Goal: Task Accomplishment & Management: Use online tool/utility

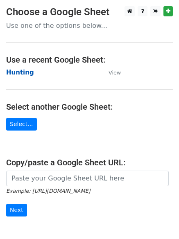
click at [18, 72] on strong "Hunting" at bounding box center [20, 72] width 28 height 7
click at [16, 73] on strong "Hunting" at bounding box center [20, 72] width 28 height 7
click at [18, 75] on strong "Hunting" at bounding box center [20, 72] width 28 height 7
click at [22, 71] on strong "Hunting" at bounding box center [20, 72] width 28 height 7
click at [21, 69] on strong "Hunting" at bounding box center [20, 72] width 28 height 7
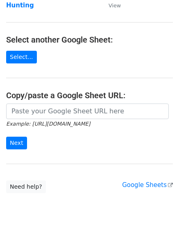
scroll to position [87, 0]
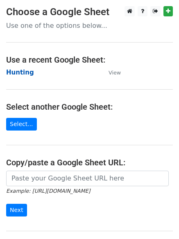
click at [30, 74] on strong "Hunting" at bounding box center [20, 72] width 28 height 7
click at [18, 76] on strong "Hunting" at bounding box center [20, 72] width 28 height 7
click at [18, 74] on strong "Hunting" at bounding box center [20, 72] width 28 height 7
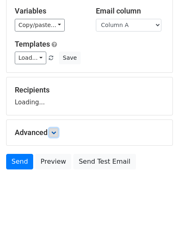
click at [58, 132] on link at bounding box center [53, 132] width 9 height 9
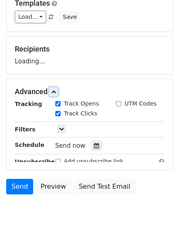
scroll to position [119, 0]
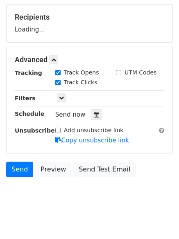
click at [89, 123] on hr at bounding box center [89, 123] width 149 height 0
click at [91, 119] on div "Tracking Track Opens UTM Codes Track Clicks Filters Only include spreadsheet ro…" at bounding box center [89, 106] width 149 height 76
click at [94, 115] on icon at bounding box center [96, 115] width 5 height 6
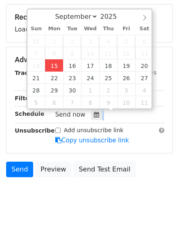
type input "2025-09-15 12:00"
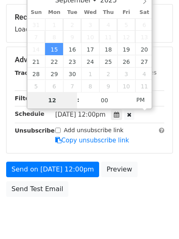
type input "4"
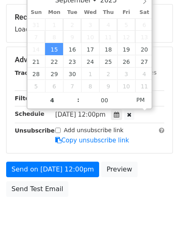
type input "2025-09-15 16:00"
click at [92, 208] on body "New Campaign Daily emails left: 50 Google Sheet: Hunting Variables Copy/paste..…" at bounding box center [89, 60] width 179 height 346
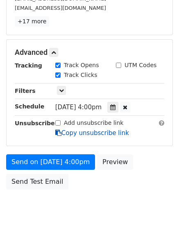
scroll to position [179, 0]
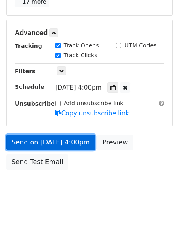
click at [58, 141] on link "Send on Sep 15 at 4:00pm" at bounding box center [50, 142] width 89 height 16
click at [42, 141] on link "Send on Sep 15 at 4:00pm" at bounding box center [50, 142] width 89 height 16
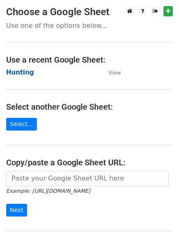
click at [23, 72] on strong "Hunting" at bounding box center [20, 72] width 28 height 7
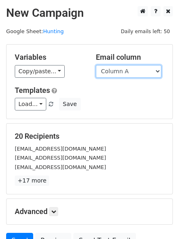
click at [115, 72] on select "Column A Column B Column C Column D Column E Column F" at bounding box center [128, 71] width 65 height 13
select select "Column B"
click at [96, 65] on select "Column A Column B Column C Column D Column E Column F" at bounding box center [128, 71] width 65 height 13
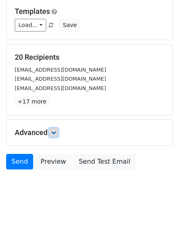
click at [54, 133] on icon at bounding box center [53, 132] width 5 height 5
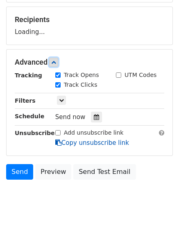
scroll to position [117, 0]
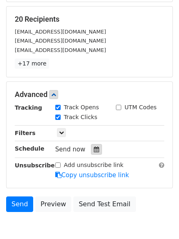
click at [94, 147] on icon at bounding box center [96, 149] width 5 height 6
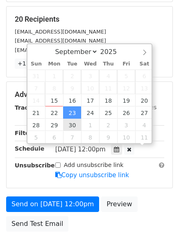
scroll to position [0, 0]
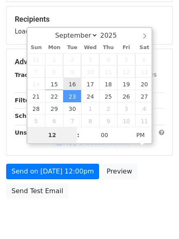
type input "2025-09-16 12:00"
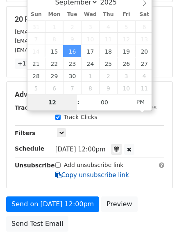
type input "5"
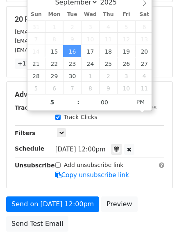
type input "2025-09-16 17:00"
click at [89, 221] on div "Send on Sep 16 at 12:00pm Preview Send Test Email" at bounding box center [89, 215] width 179 height 39
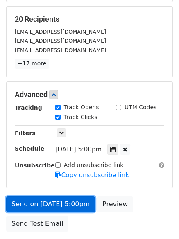
click at [64, 199] on link "Send on Sep 16 at 5:00pm" at bounding box center [50, 204] width 89 height 16
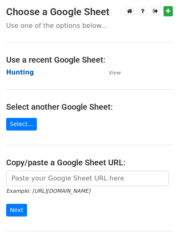
click at [20, 73] on strong "Hunting" at bounding box center [20, 72] width 28 height 7
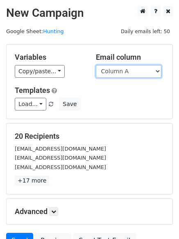
click at [119, 76] on select "Column A Column B Column C Column D Column E Column F" at bounding box center [128, 71] width 65 height 13
select select "Column C"
click at [96, 65] on select "Column A Column B Column C Column D Column E Column F" at bounding box center [128, 71] width 65 height 13
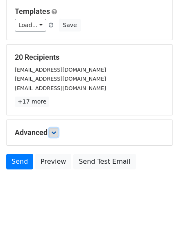
click at [54, 134] on icon at bounding box center [53, 132] width 5 height 5
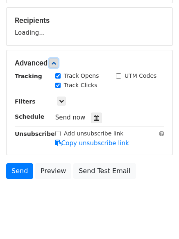
scroll to position [117, 0]
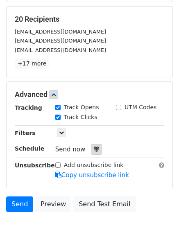
click at [93, 146] on div at bounding box center [96, 149] width 11 height 11
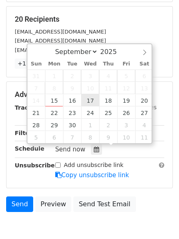
type input "2025-09-17 12:00"
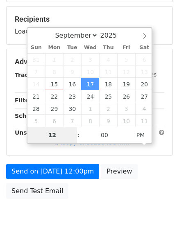
type input "6"
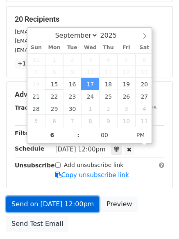
type input "2025-09-17 18:00"
click at [63, 203] on link "Send on Sep 17 at 12:00pm" at bounding box center [52, 204] width 93 height 16
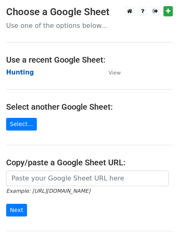
click at [17, 73] on strong "Hunting" at bounding box center [20, 72] width 28 height 7
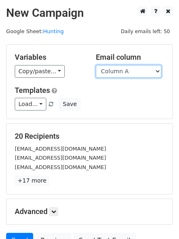
click at [125, 74] on select "Column A Column B Column C Column D Column E Column F" at bounding box center [128, 71] width 65 height 13
select select "Column D"
click at [96, 65] on select "Column A Column B Column C Column D Column E Column F" at bounding box center [128, 71] width 65 height 13
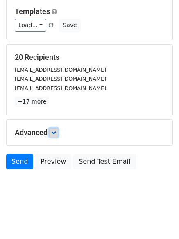
click at [56, 134] on icon at bounding box center [53, 132] width 5 height 5
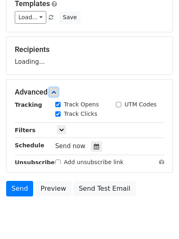
scroll to position [121, 0]
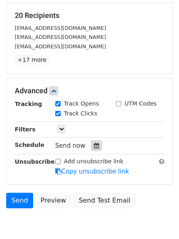
click at [94, 143] on icon at bounding box center [96, 146] width 5 height 6
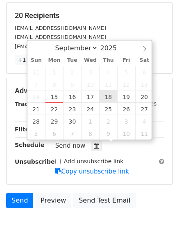
type input "2025-09-18 12:00"
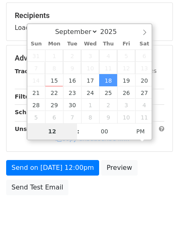
type input "7"
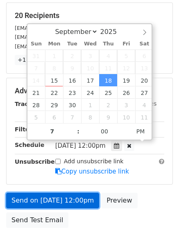
type input "2025-09-18 19:00"
click at [68, 200] on link "Send on Sep 18 at 12:00pm" at bounding box center [52, 200] width 93 height 16
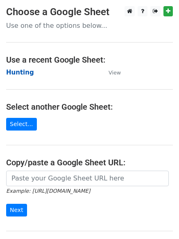
click at [21, 73] on strong "Hunting" at bounding box center [20, 72] width 28 height 7
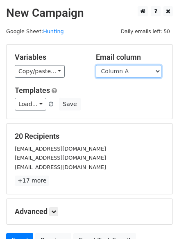
drag, startPoint x: 0, startPoint y: 0, endPoint x: 114, endPoint y: 74, distance: 136.4
click at [114, 74] on select "Column A Column B Column C Column D Column E Column F" at bounding box center [128, 71] width 65 height 13
select select "Column E"
click at [96, 65] on select "Column A Column B Column C Column D Column E Column F" at bounding box center [128, 71] width 65 height 13
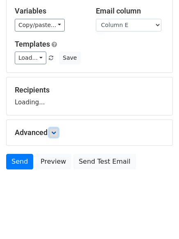
click at [58, 133] on link at bounding box center [53, 132] width 9 height 9
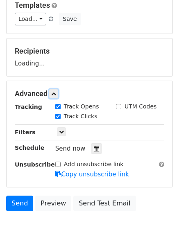
scroll to position [123, 0]
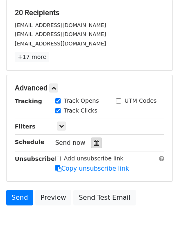
drag, startPoint x: 90, startPoint y: 141, endPoint x: 103, endPoint y: 128, distance: 18.2
click at [94, 140] on icon at bounding box center [96, 143] width 5 height 6
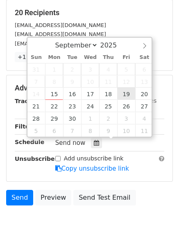
type input "[DATE] 12:00"
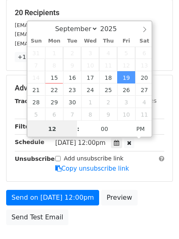
scroll to position [0, 0]
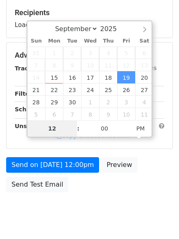
type input "8"
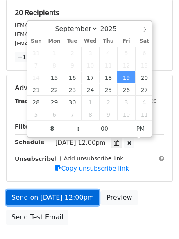
type input "[DATE] 20:00"
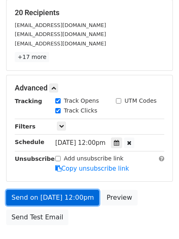
click at [60, 192] on link "Send on [DATE] 12:00pm" at bounding box center [52, 198] width 93 height 16
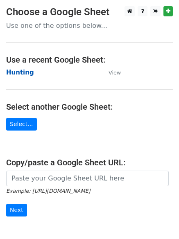
click at [18, 74] on strong "Hunting" at bounding box center [20, 72] width 28 height 7
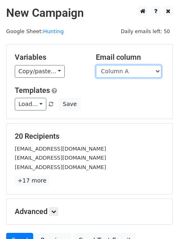
click at [123, 70] on select "Column A Column B Column C Column D Column E Column F" at bounding box center [128, 71] width 65 height 13
select select "Column F"
click at [96, 65] on select "Column A Column B Column C Column D Column E Column F" at bounding box center [128, 71] width 65 height 13
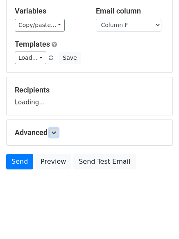
click at [56, 136] on link at bounding box center [53, 132] width 9 height 9
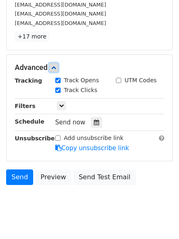
scroll to position [159, 0]
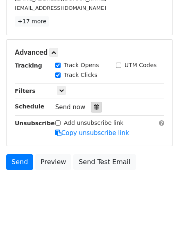
click at [94, 110] on icon at bounding box center [96, 107] width 5 height 6
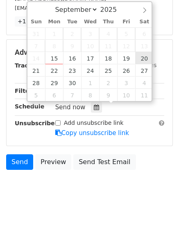
type input "[DATE] 12:00"
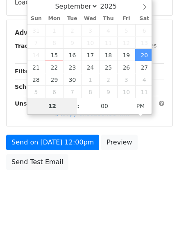
type input "9"
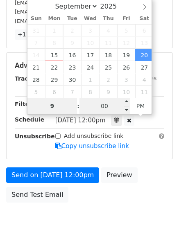
scroll to position [159, 0]
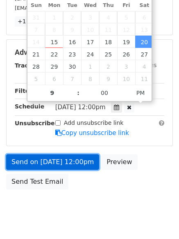
type input "[DATE] 21:00"
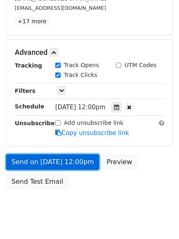
click at [48, 162] on link "Send on [DATE] 12:00pm" at bounding box center [52, 162] width 93 height 16
